Goal: Find specific fact: Find specific fact

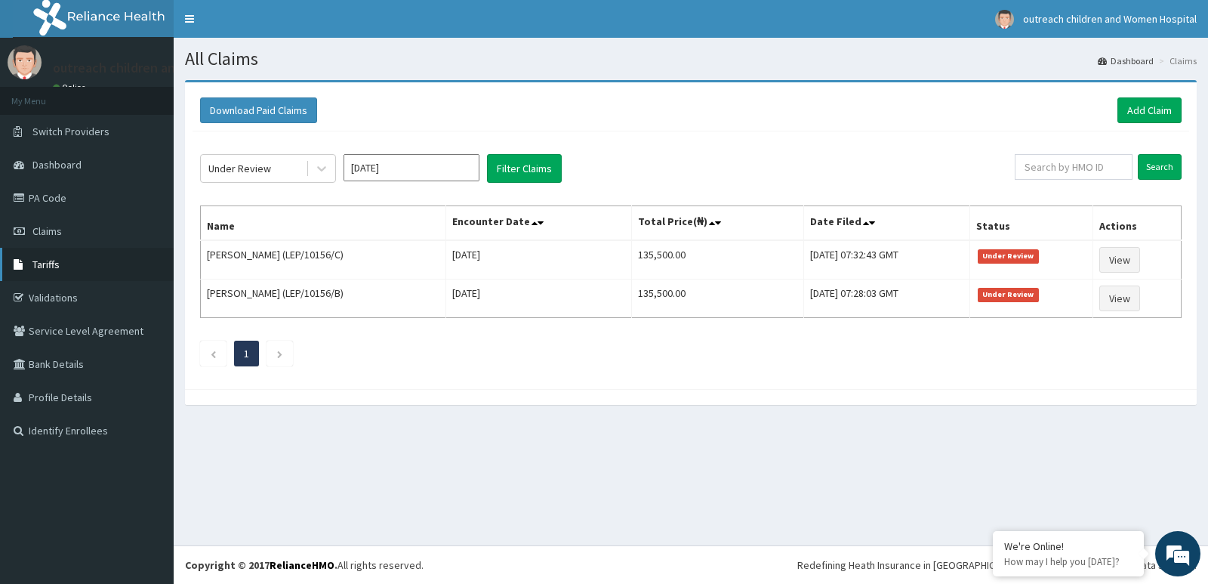
click at [51, 259] on span "Tariffs" at bounding box center [45, 265] width 27 height 14
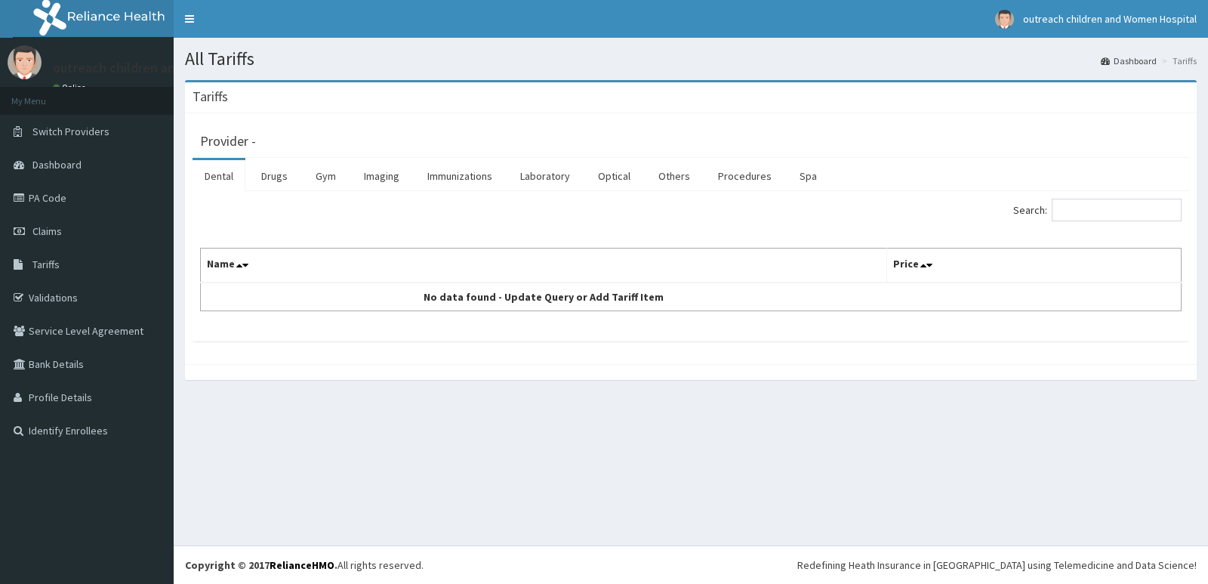
click at [280, 177] on link "Drugs" at bounding box center [274, 176] width 51 height 32
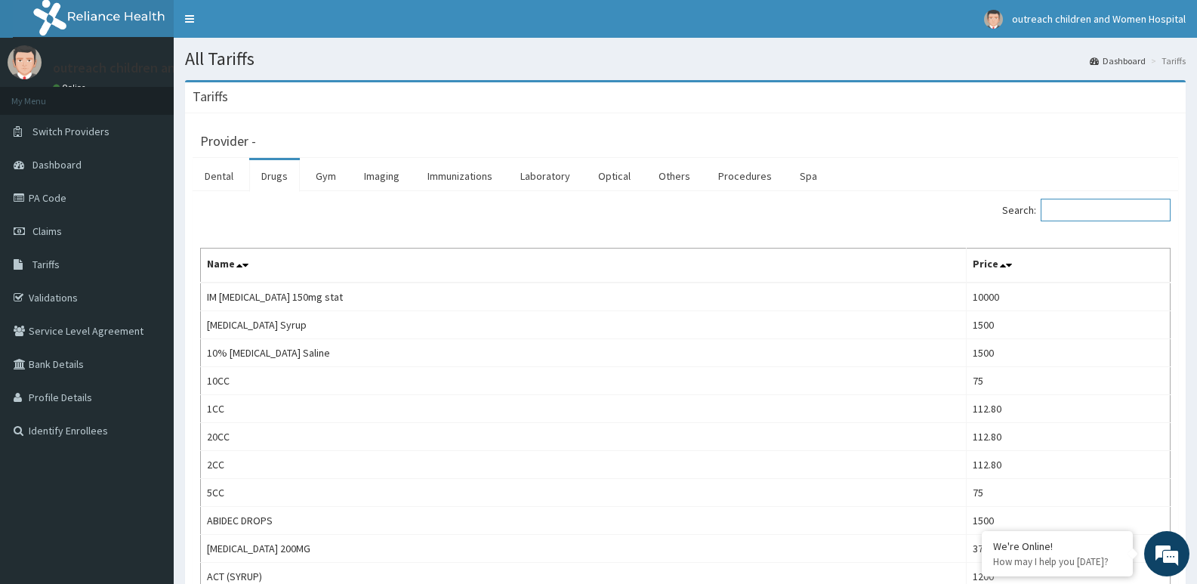
click at [1136, 211] on input "Search:" at bounding box center [1106, 210] width 130 height 23
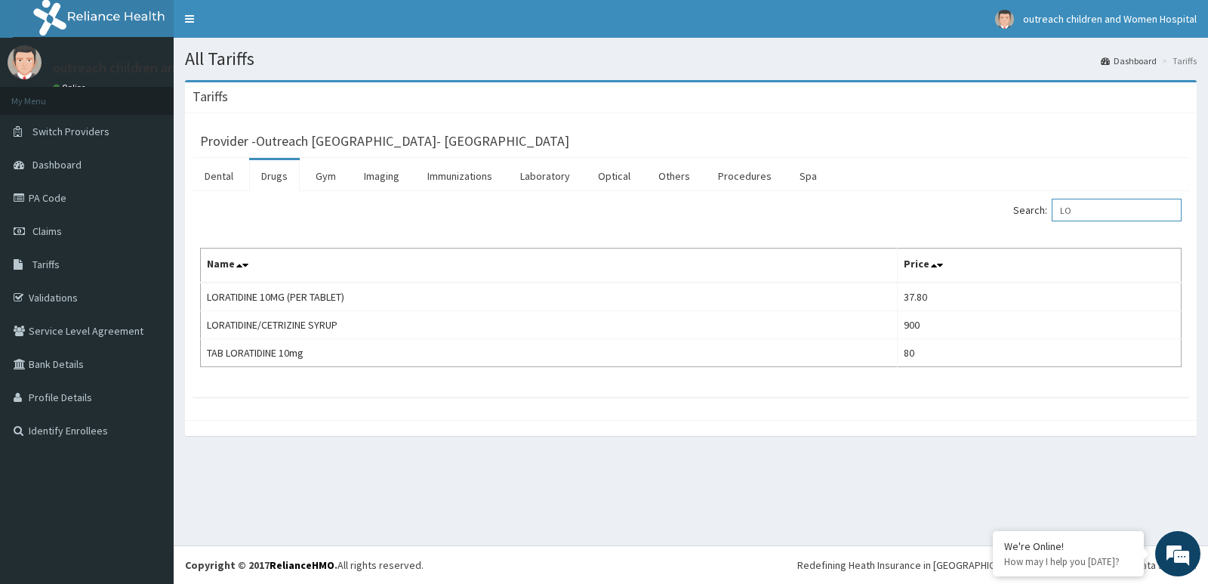
type input "L"
type input "A"
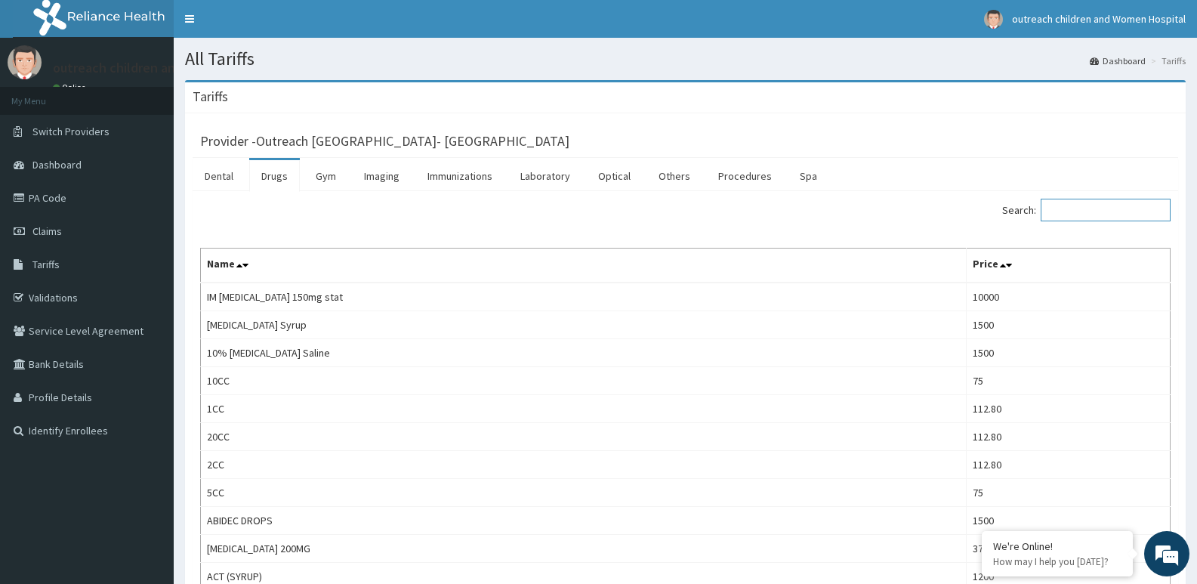
type input "A"
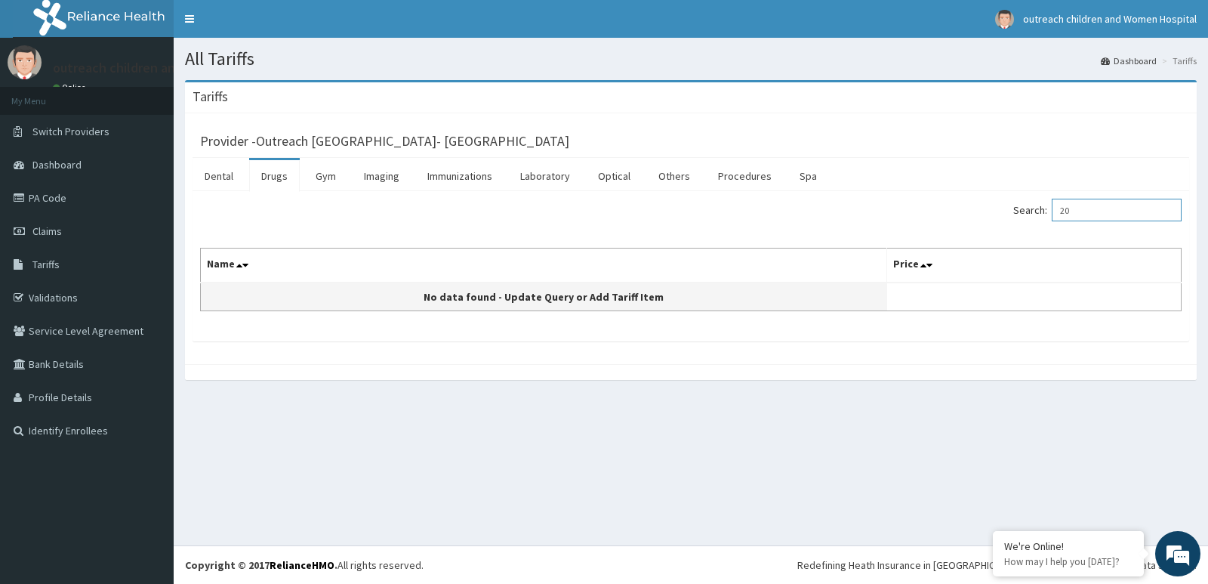
type input "2"
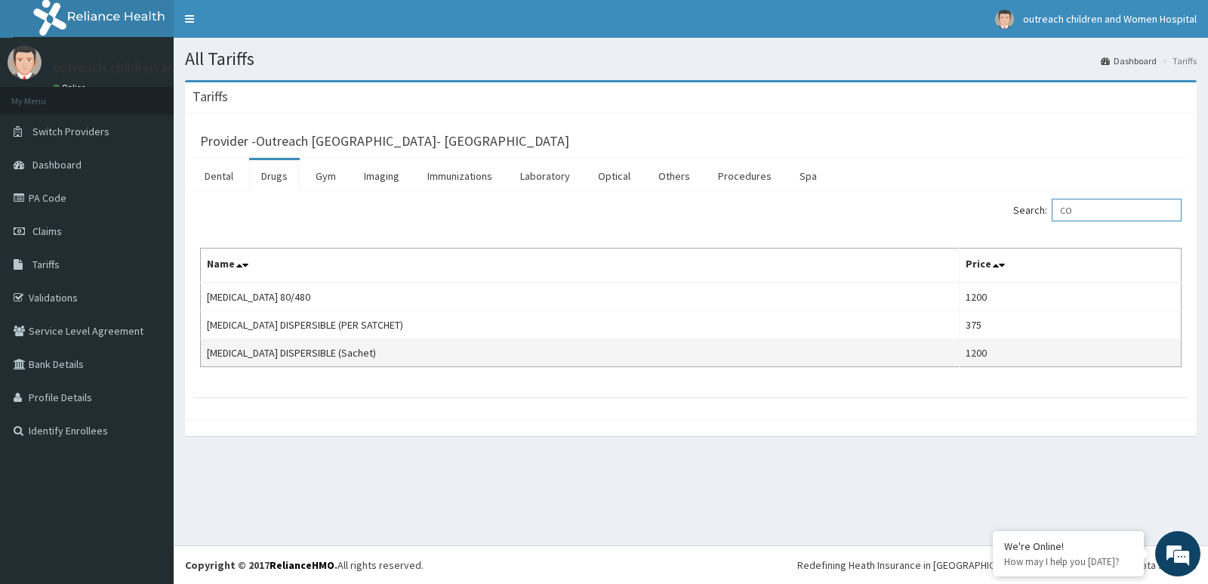
type input "C"
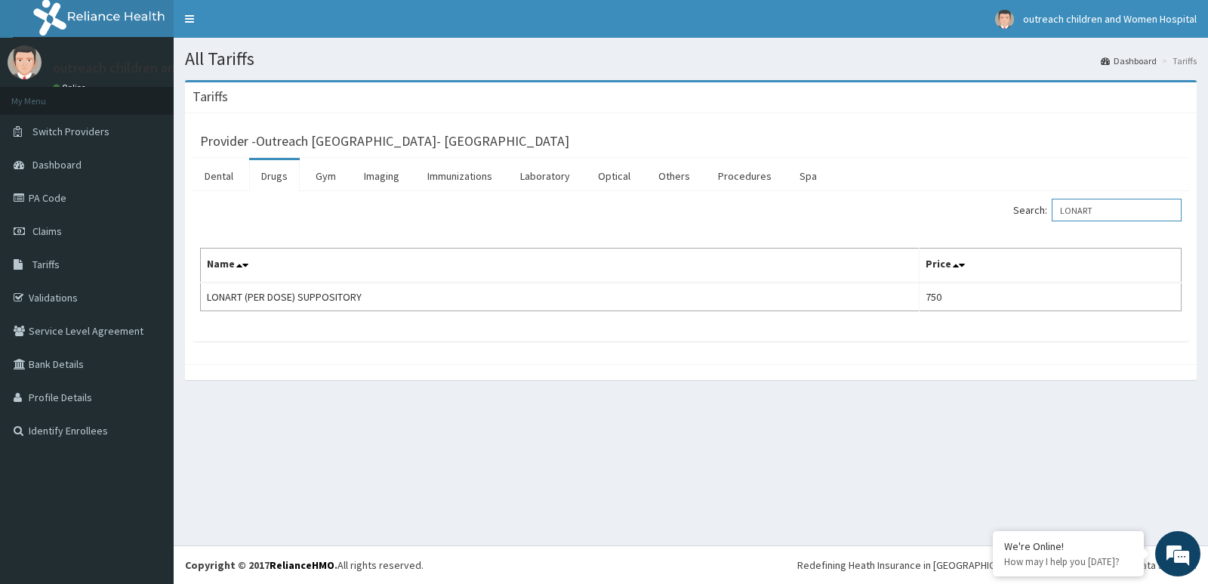
type input "LONART"
click at [48, 296] on link "Validations" at bounding box center [87, 297] width 174 height 33
